Goal: Transaction & Acquisition: Purchase product/service

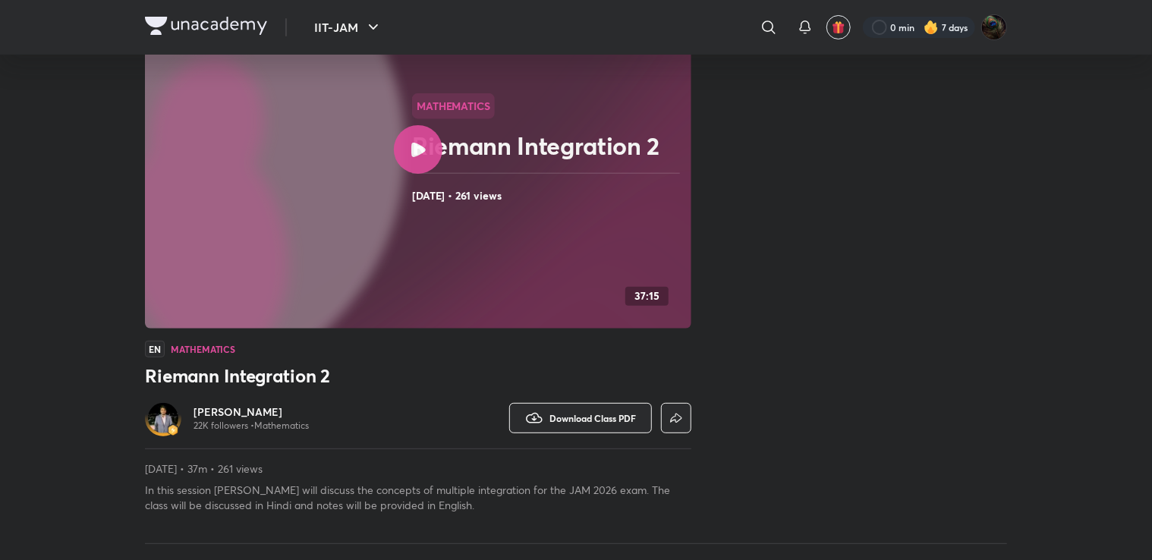
scroll to position [140, 0]
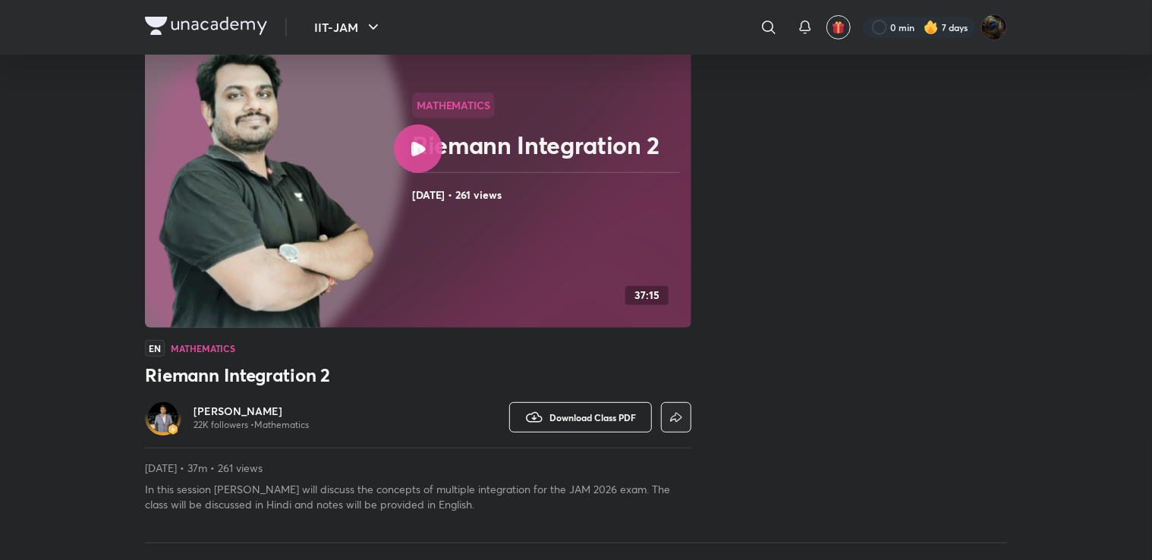
click at [569, 417] on span "Download Class PDF" at bounding box center [592, 417] width 86 height 12
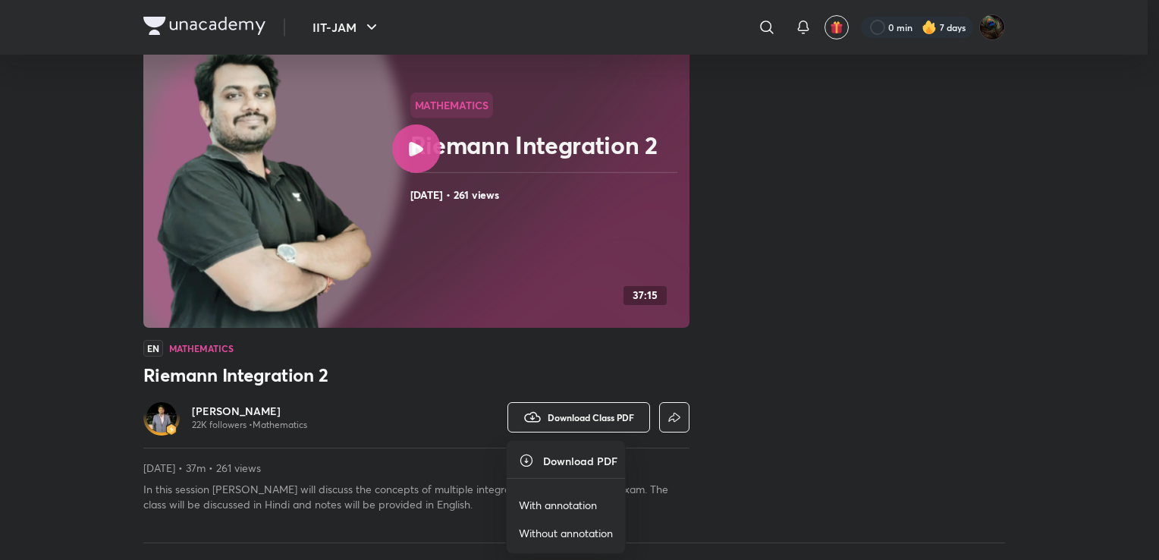
click at [580, 504] on p "With annotation" at bounding box center [558, 505] width 78 height 16
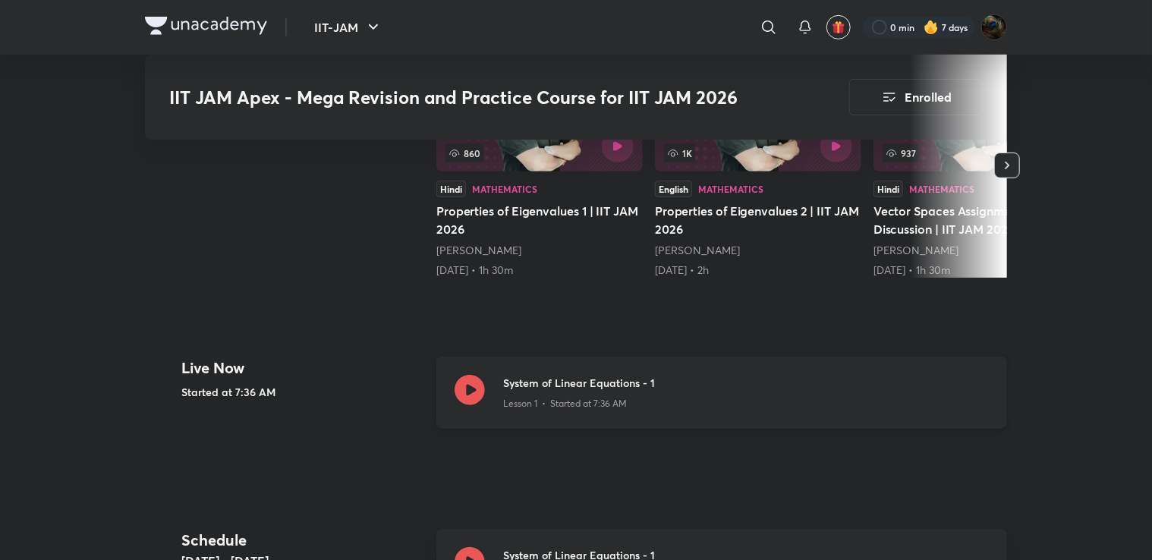
scroll to position [497, 0]
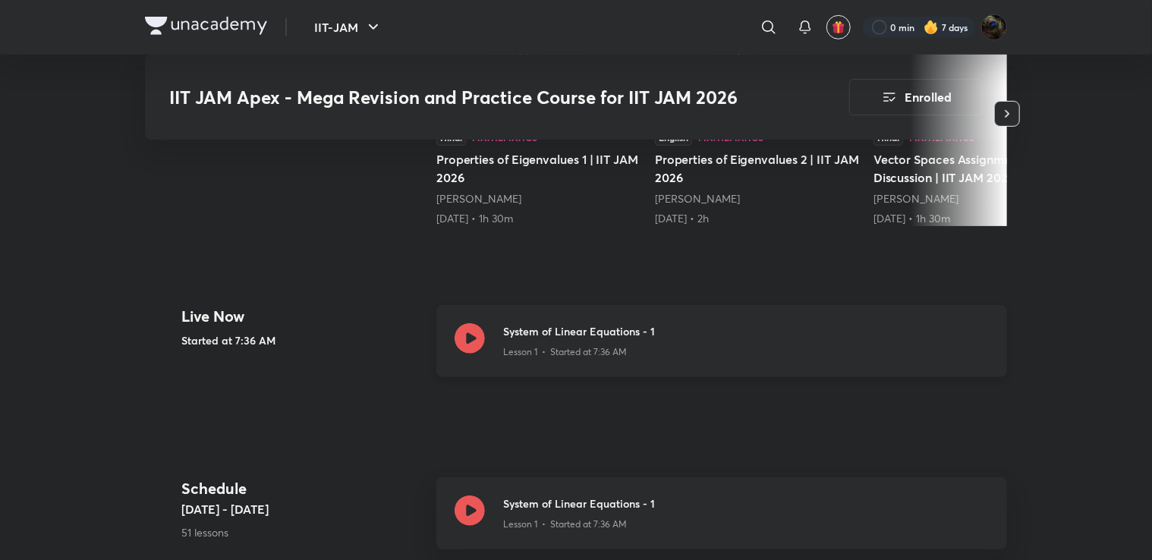
click at [467, 342] on icon at bounding box center [469, 338] width 30 height 30
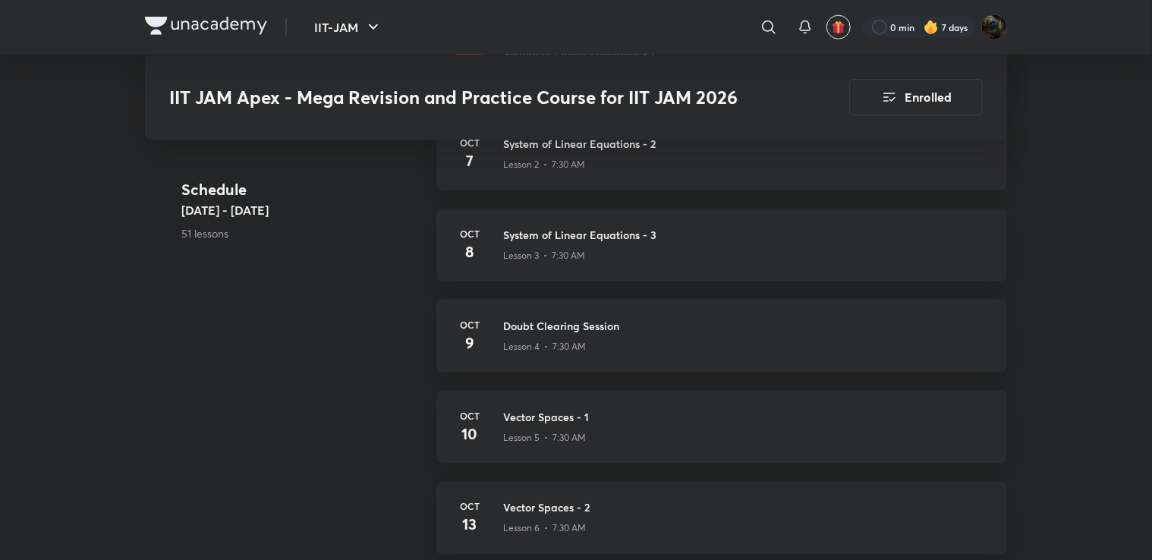
scroll to position [947, 0]
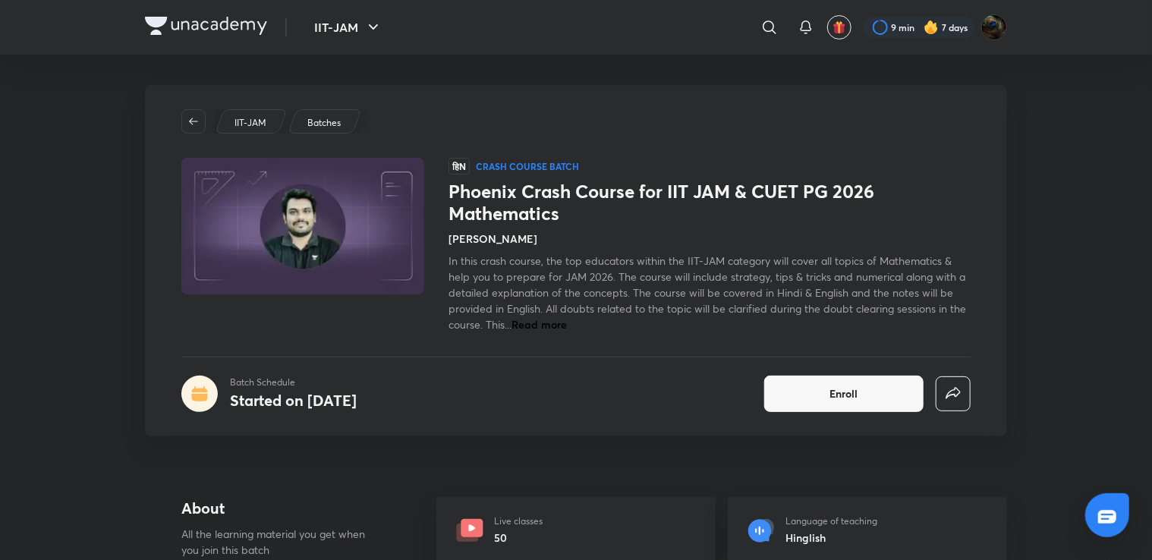
click at [558, 323] on span "Read more" at bounding box center [538, 324] width 55 height 14
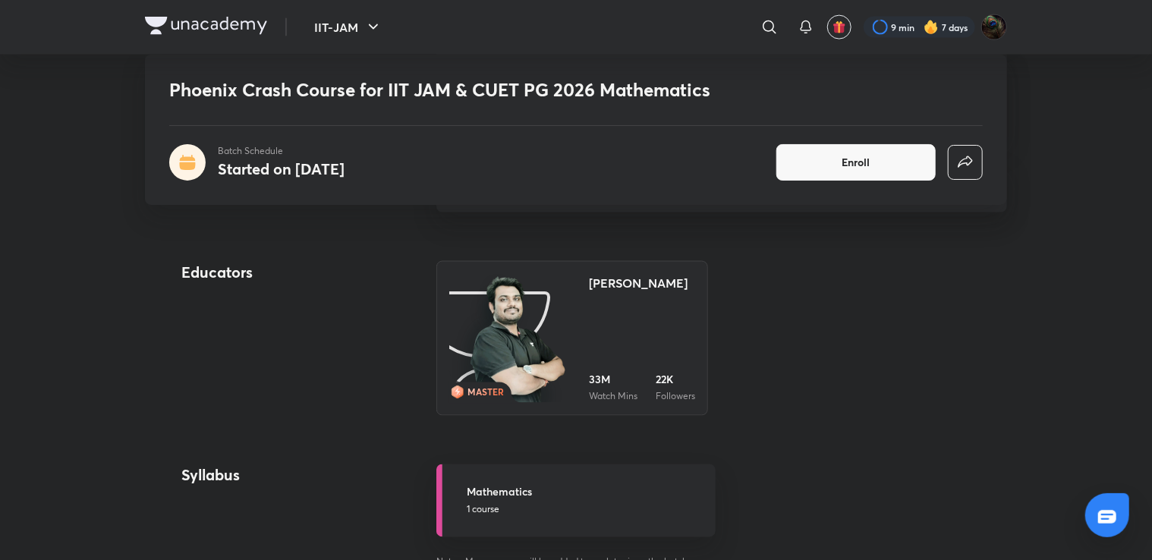
scroll to position [1116, 0]
